Goal: Book appointment/travel/reservation

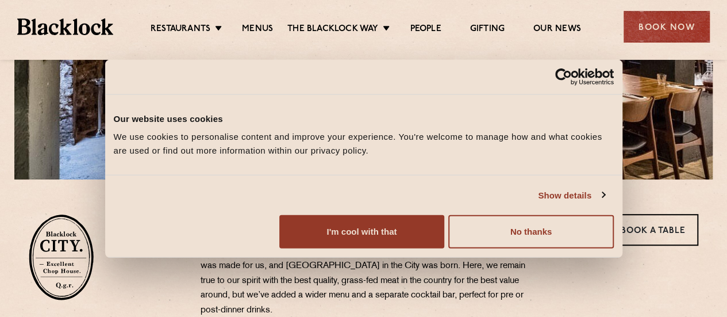
scroll to position [345, 0]
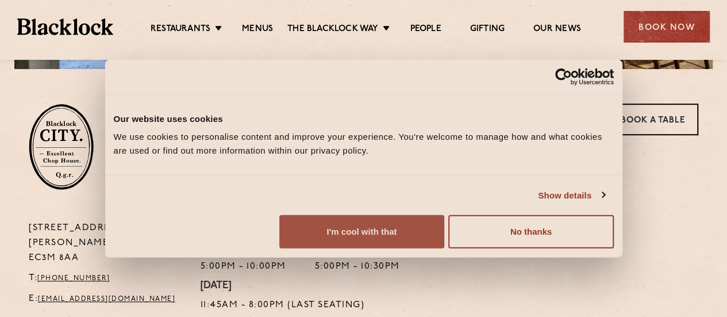
click at [444, 242] on button "I'm cool with that" at bounding box center [361, 231] width 165 height 33
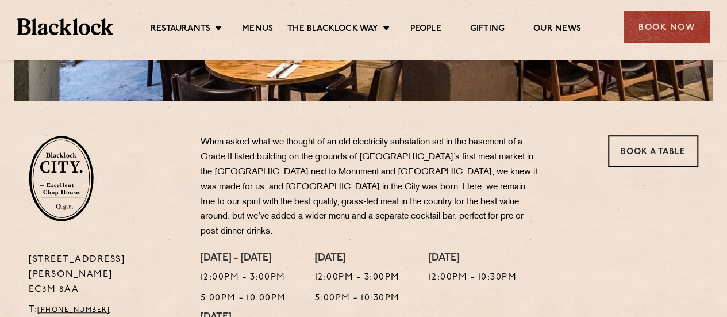
scroll to position [287, 0]
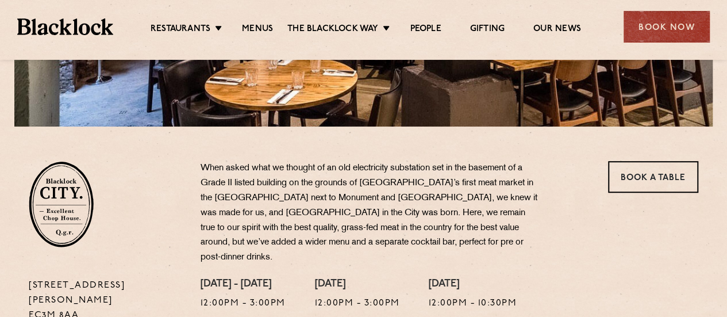
drag, startPoint x: 78, startPoint y: 284, endPoint x: 27, endPoint y: 268, distance: 53.4
copy p "13 Philpot Lane EC3M 8AA"
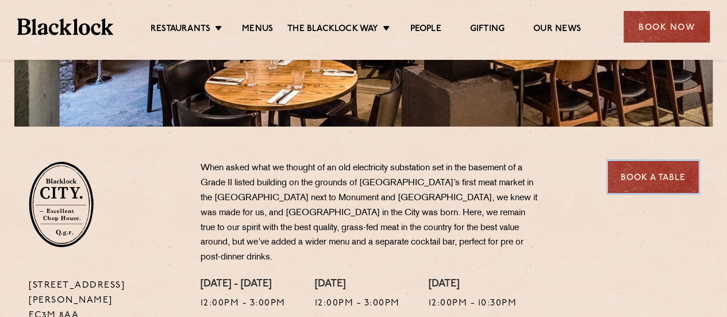
click at [648, 172] on link "Book a Table" at bounding box center [653, 177] width 90 height 32
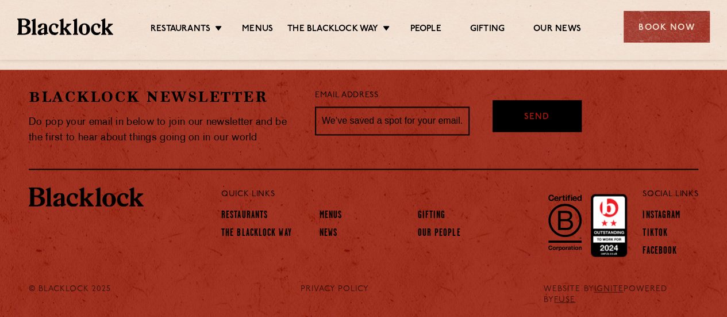
scroll to position [792, 0]
